Goal: Information Seeking & Learning: Learn about a topic

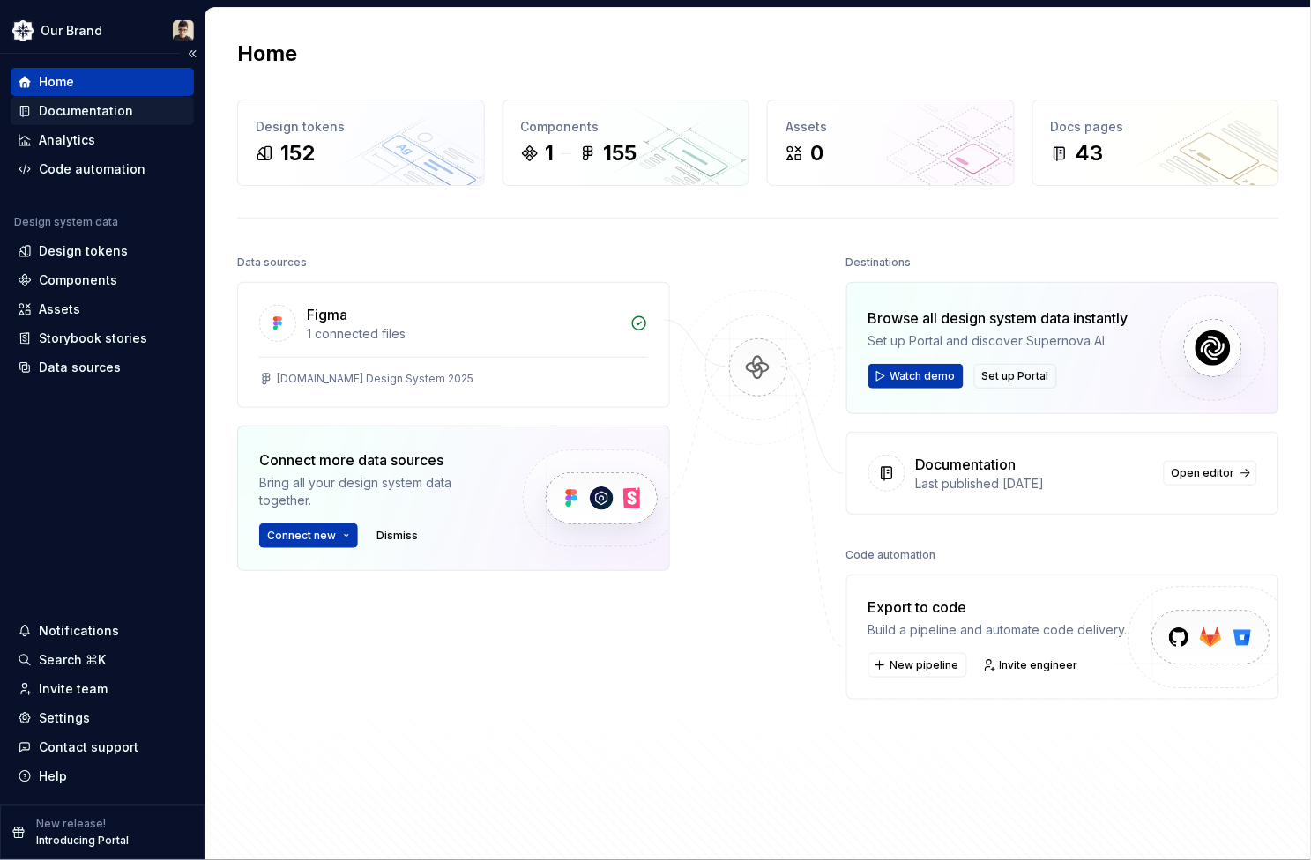
click at [90, 102] on div "Documentation" at bounding box center [86, 111] width 94 height 18
click at [93, 104] on div "Documentation" at bounding box center [86, 111] width 94 height 18
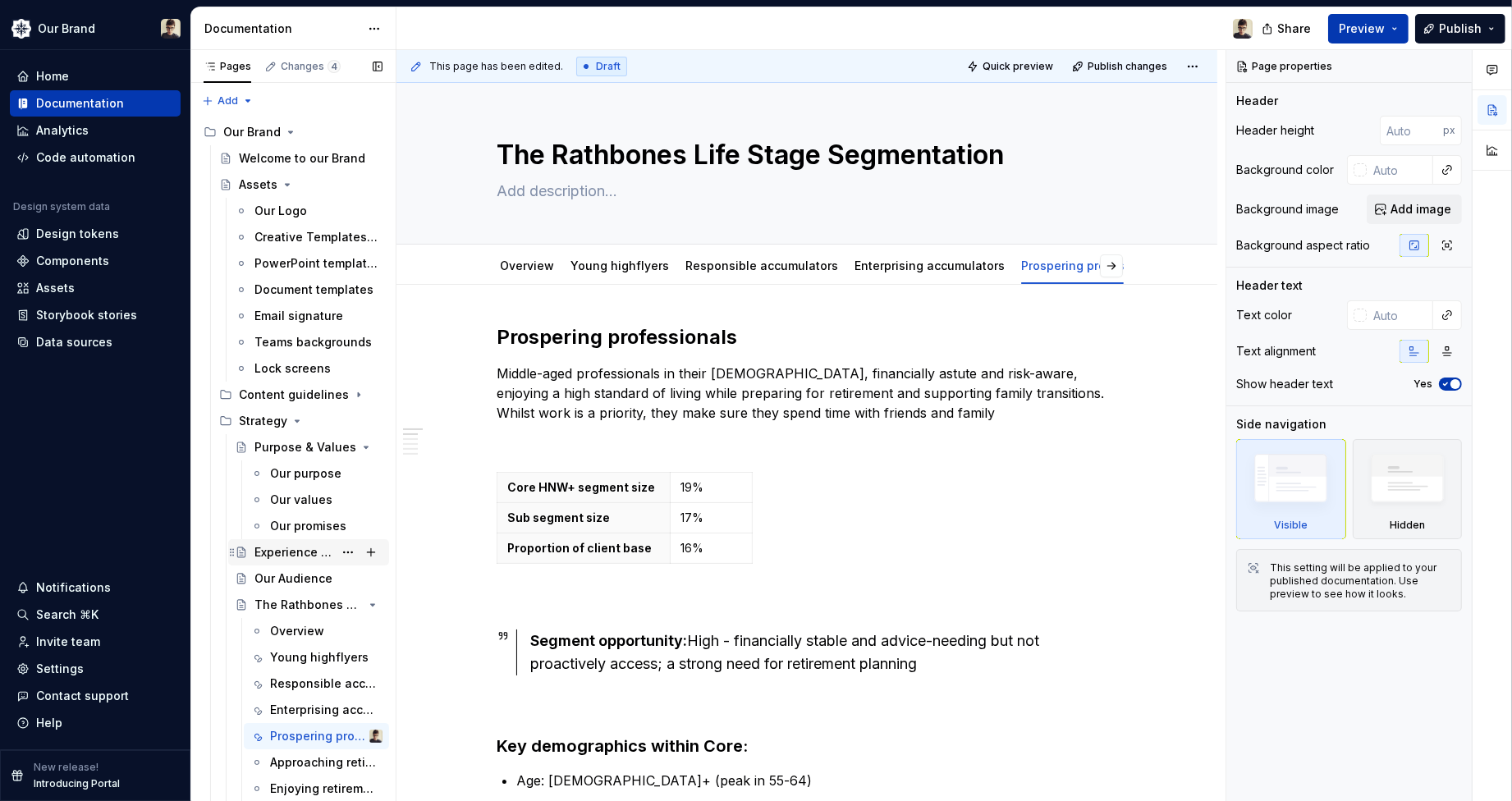
click at [308, 553] on div "Experience Principles" at bounding box center [293, 552] width 79 height 17
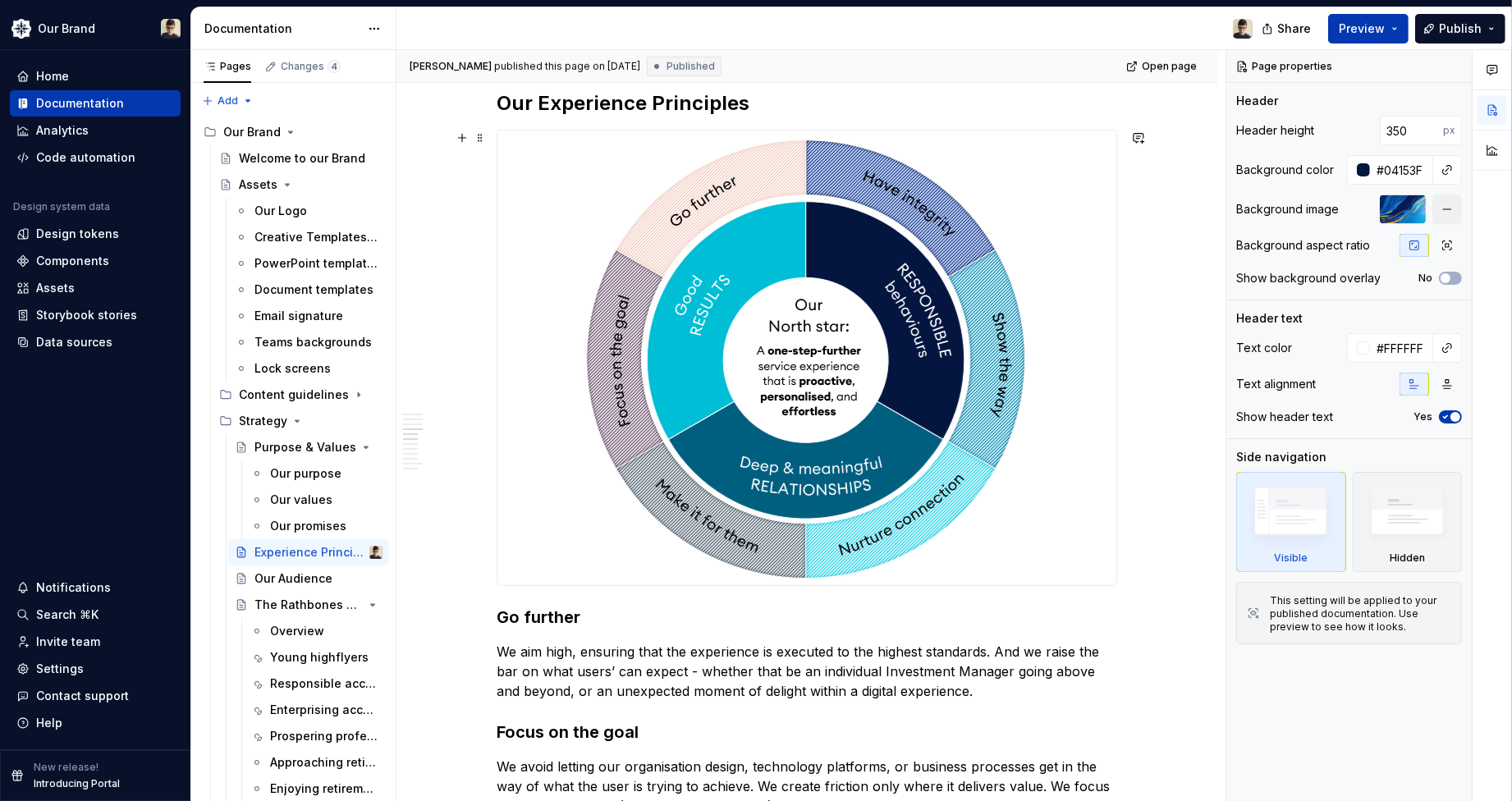
scroll to position [1003, 0]
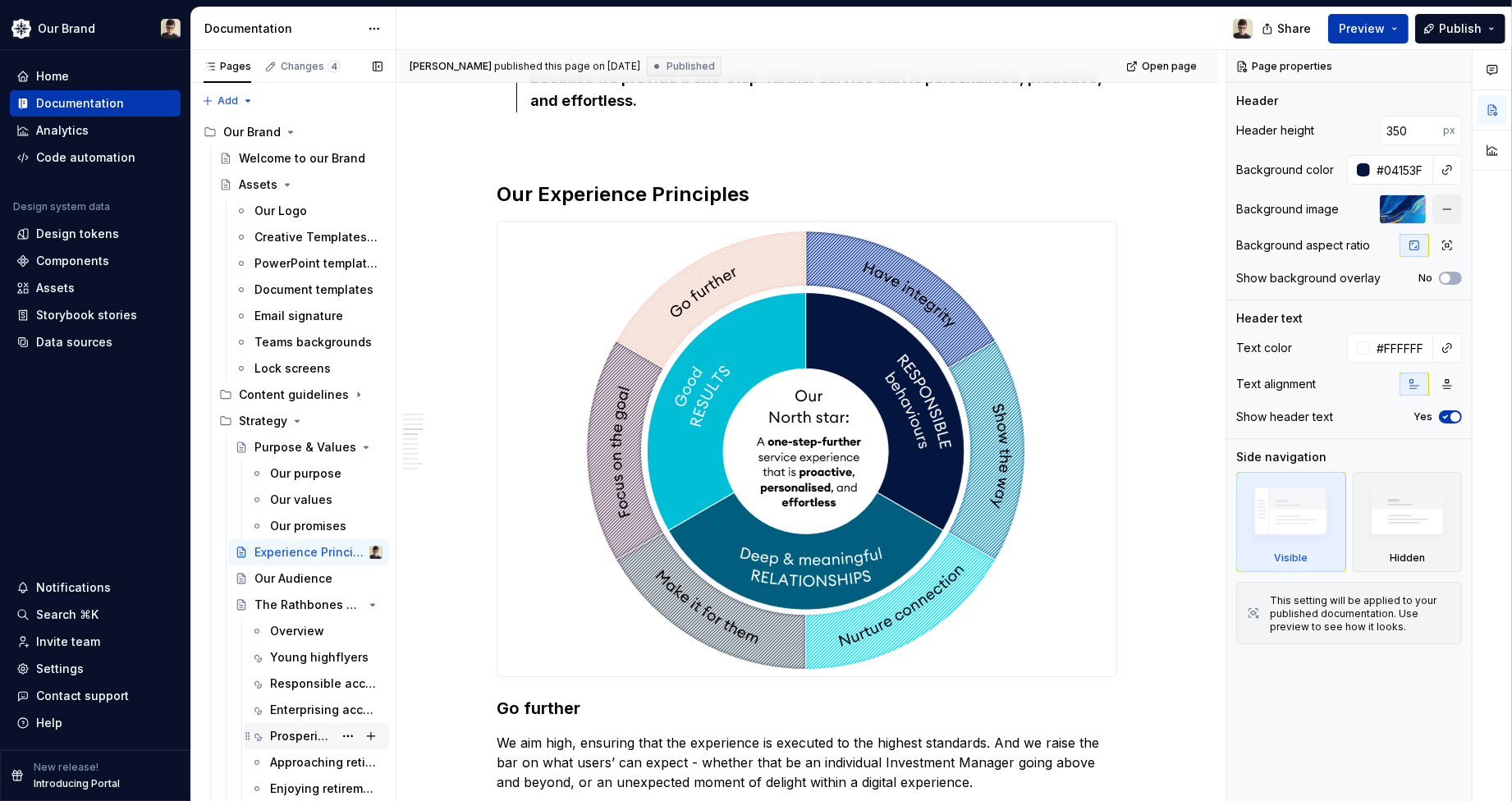
type textarea "*"
